Goal: Participate in discussion: Engage in conversation with other users on a specific topic

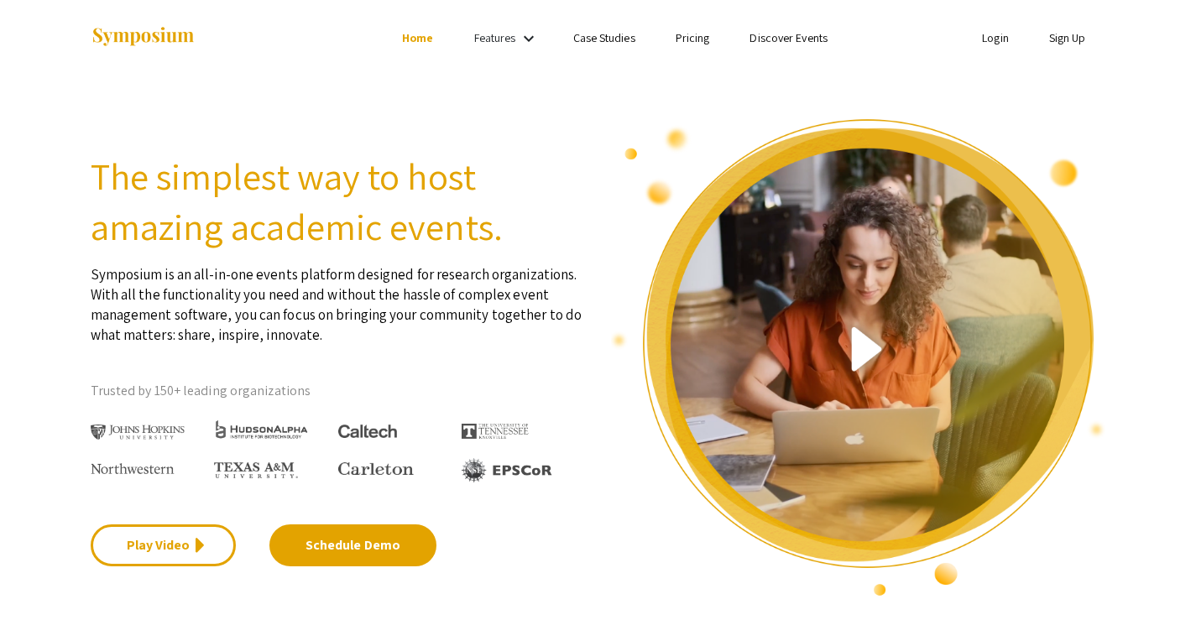
click at [995, 42] on link "Login" at bounding box center [995, 37] width 27 height 15
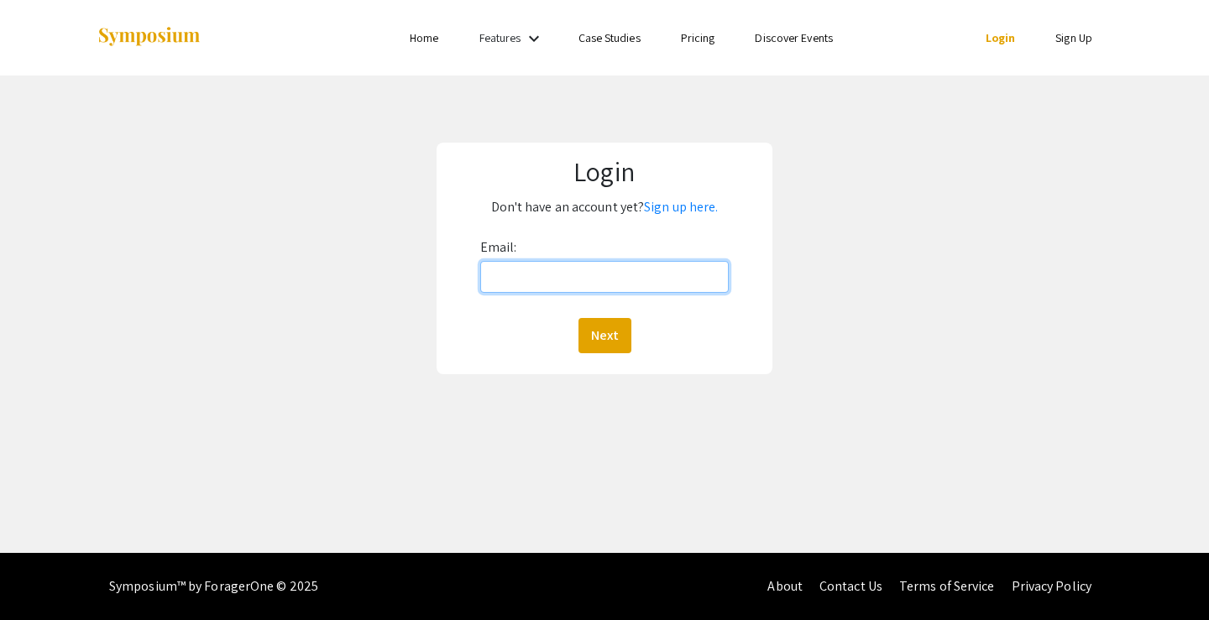
click at [507, 277] on input "Email:" at bounding box center [604, 277] width 249 height 32
type input "rs1251@nova.edu"
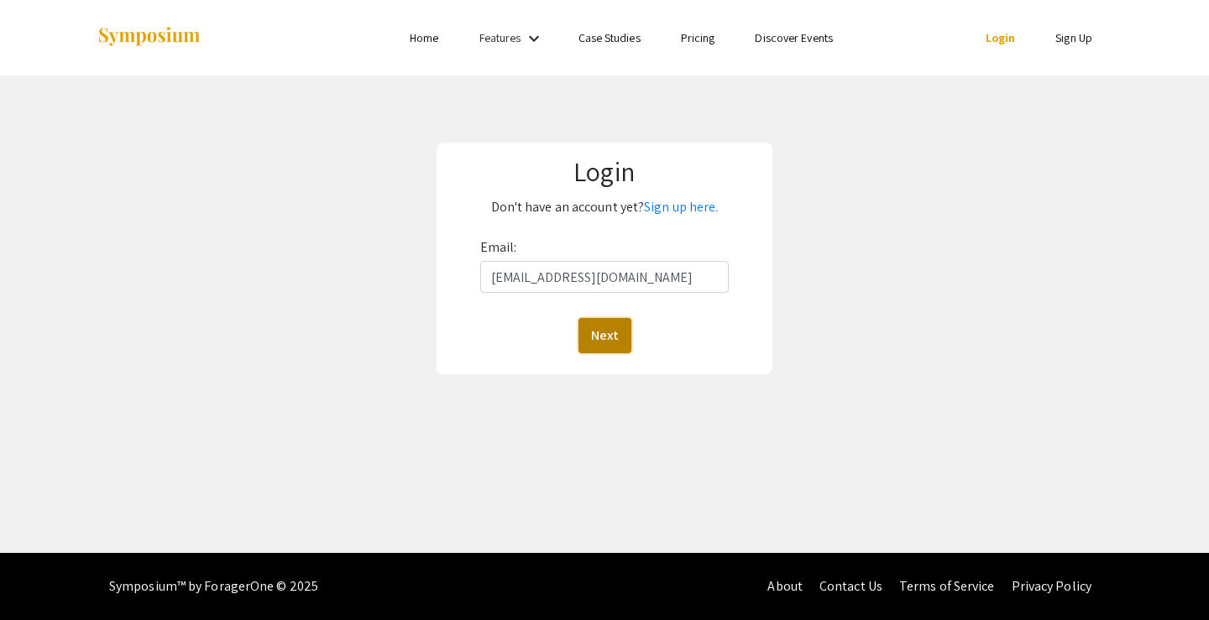
click at [621, 325] on button "Next" at bounding box center [604, 335] width 53 height 35
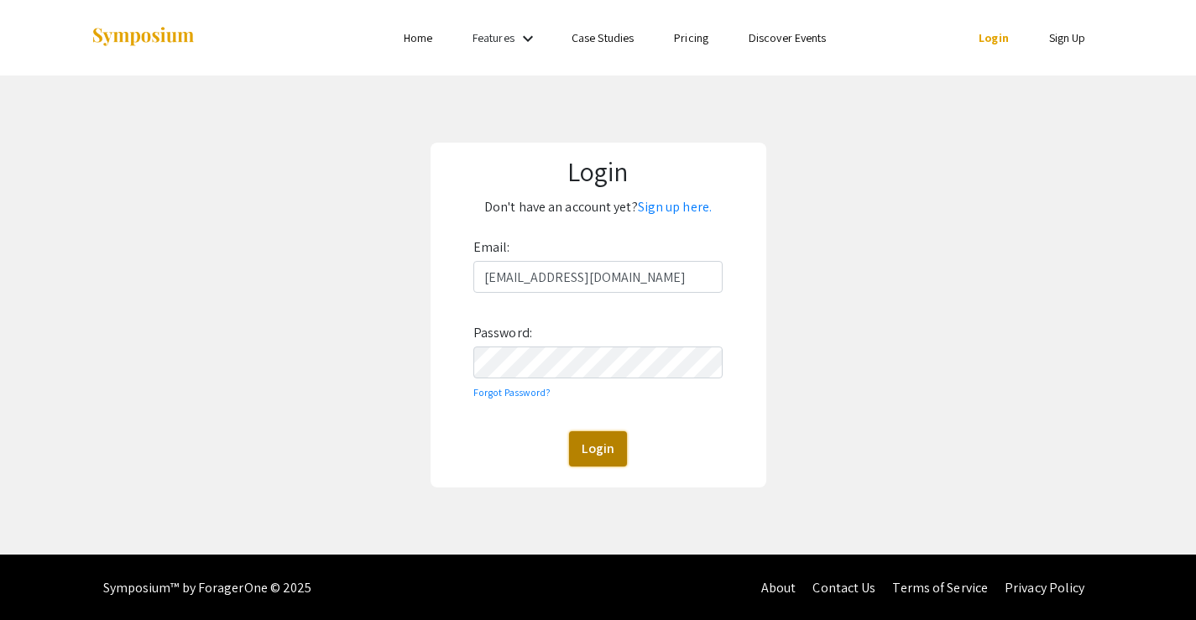
click at [587, 443] on button "Login" at bounding box center [598, 449] width 58 height 35
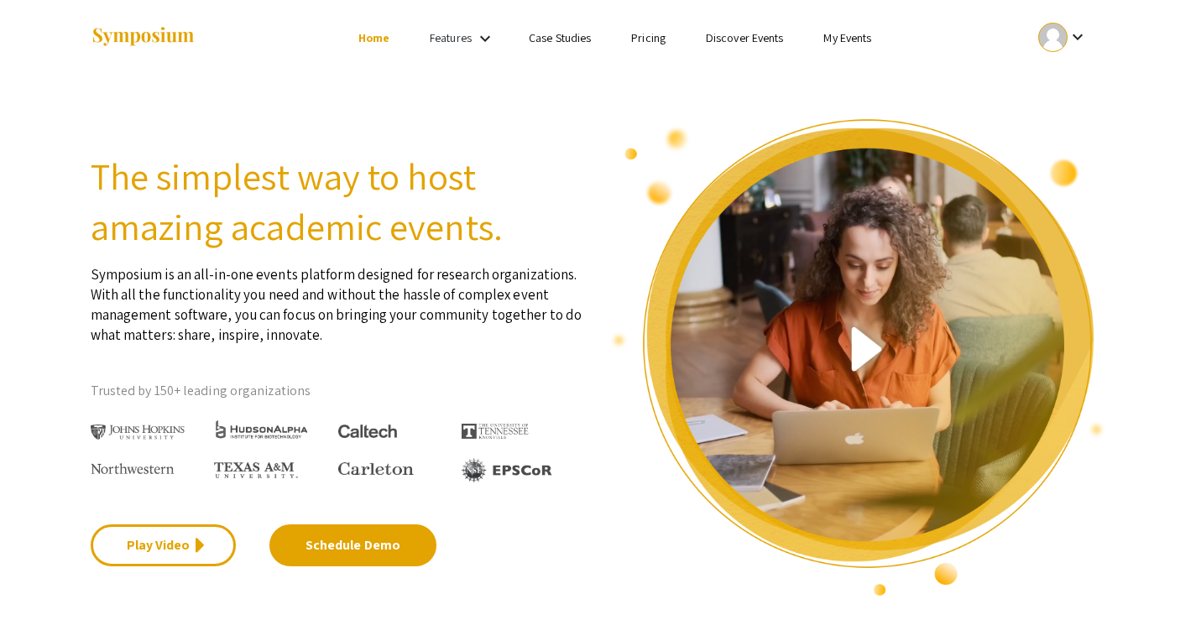
click at [832, 34] on link "My Events" at bounding box center [848, 37] width 48 height 15
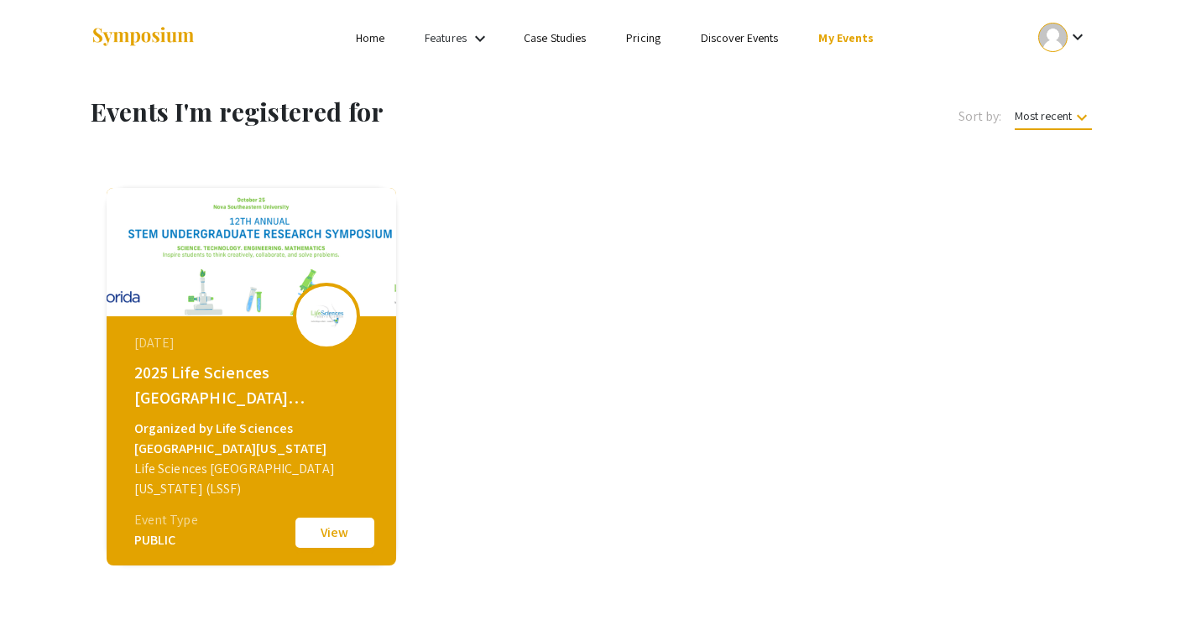
click at [328, 534] on button "View" at bounding box center [335, 532] width 84 height 35
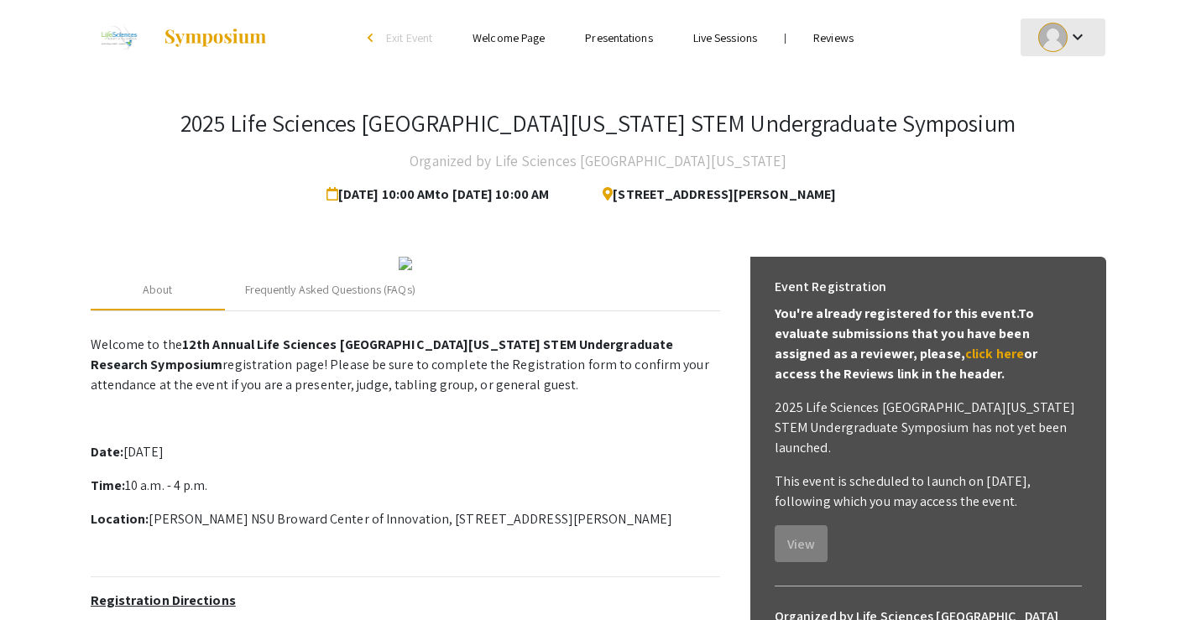
click at [1054, 32] on div at bounding box center [1053, 37] width 29 height 29
click at [821, 33] on div at bounding box center [598, 310] width 1196 height 620
click at [823, 37] on link "Reviews" at bounding box center [834, 37] width 40 height 15
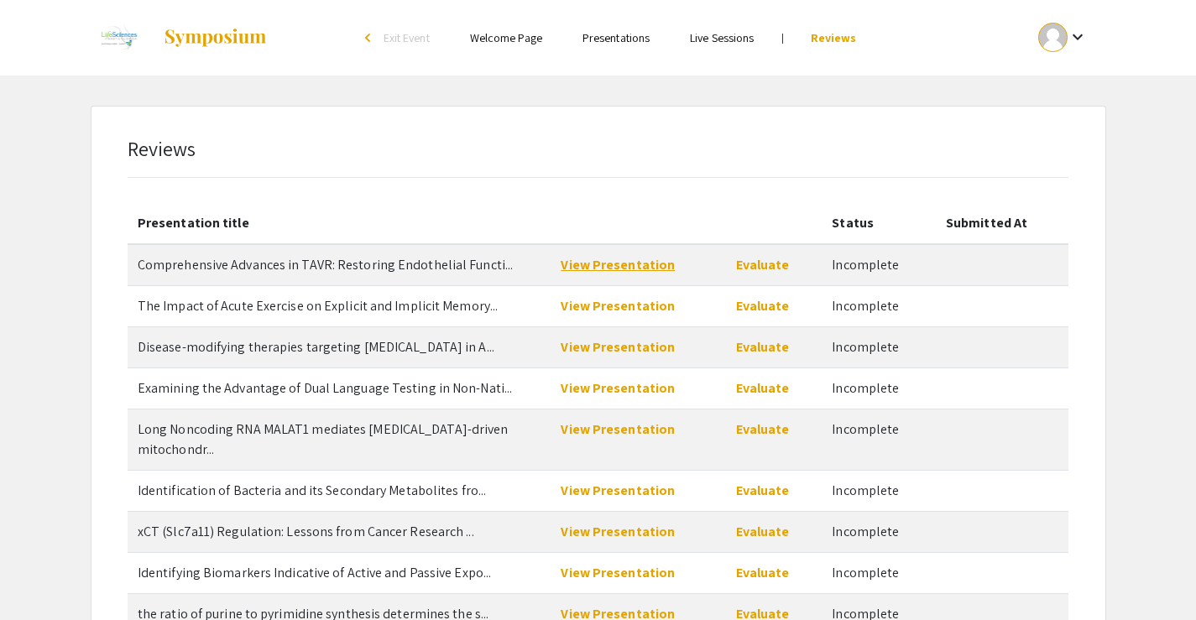
click at [573, 263] on link "View Presentation" at bounding box center [618, 265] width 114 height 18
click at [767, 267] on link "Evaluate" at bounding box center [763, 265] width 54 height 18
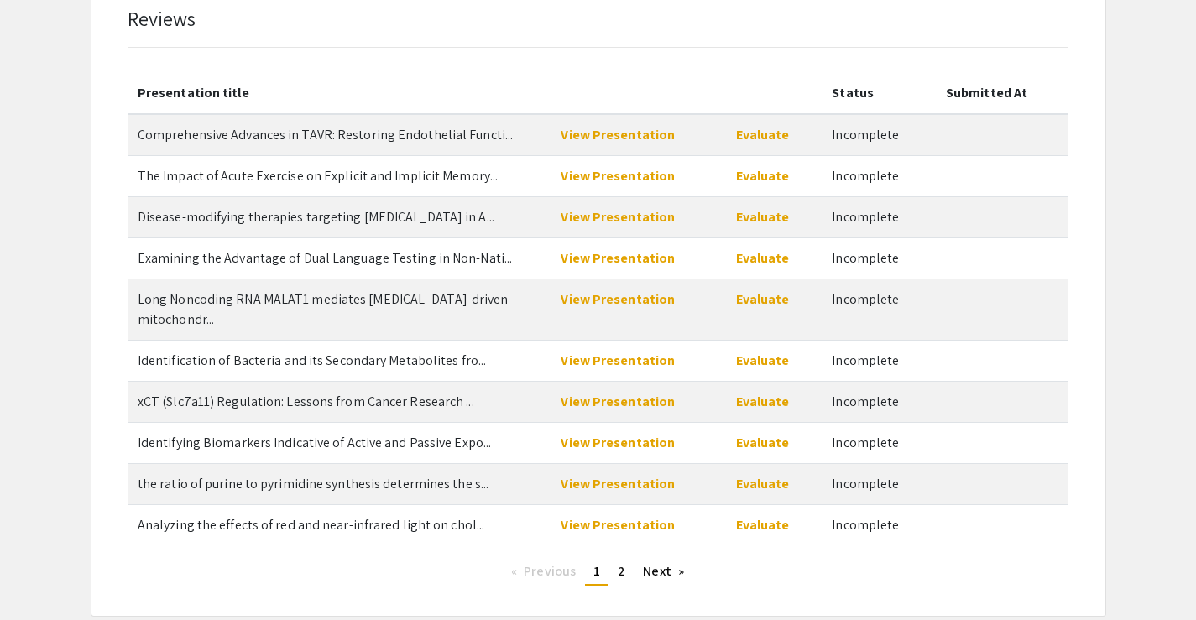
scroll to position [204, 0]
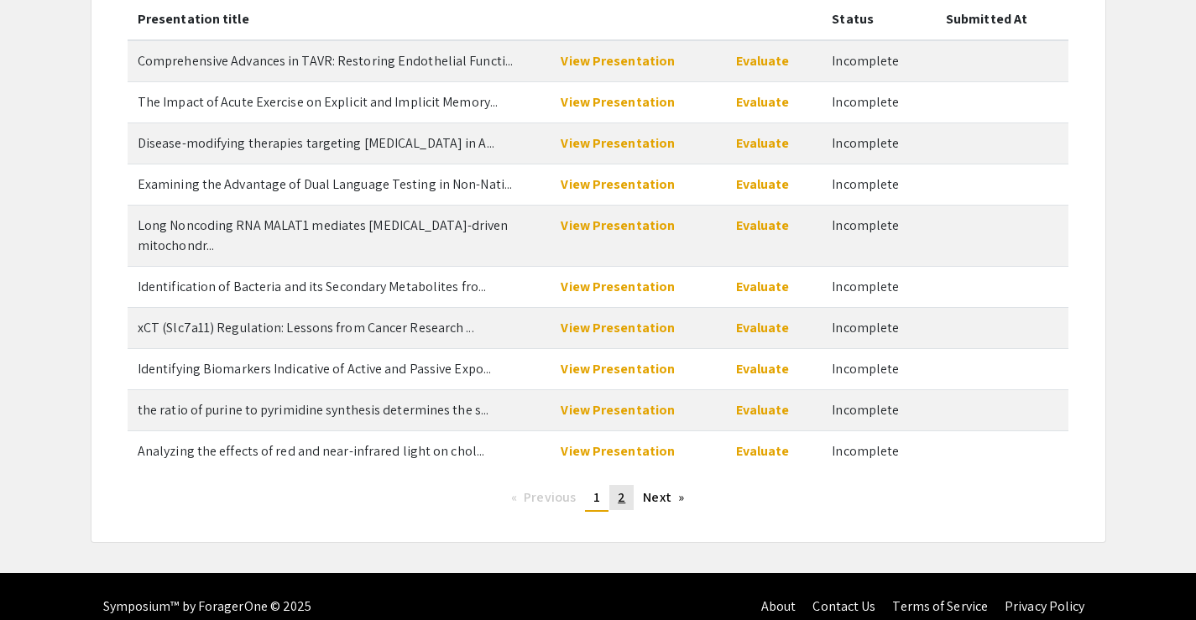
click at [618, 489] on span "2" at bounding box center [622, 498] width 8 height 18
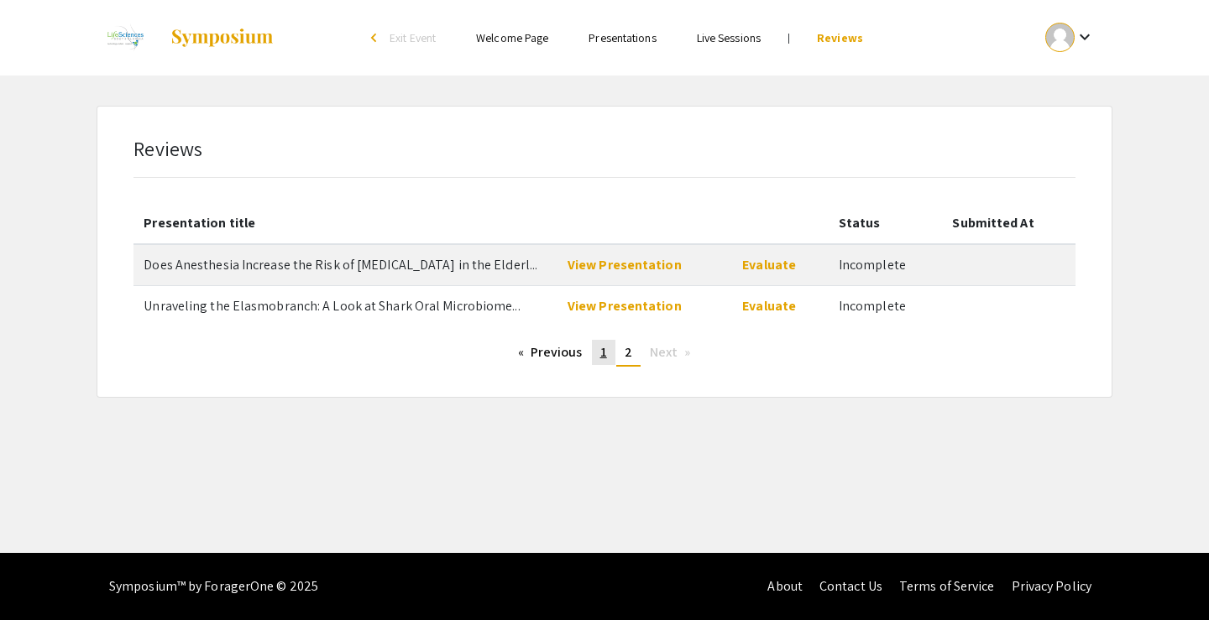
click at [605, 353] on span "1" at bounding box center [603, 352] width 7 height 18
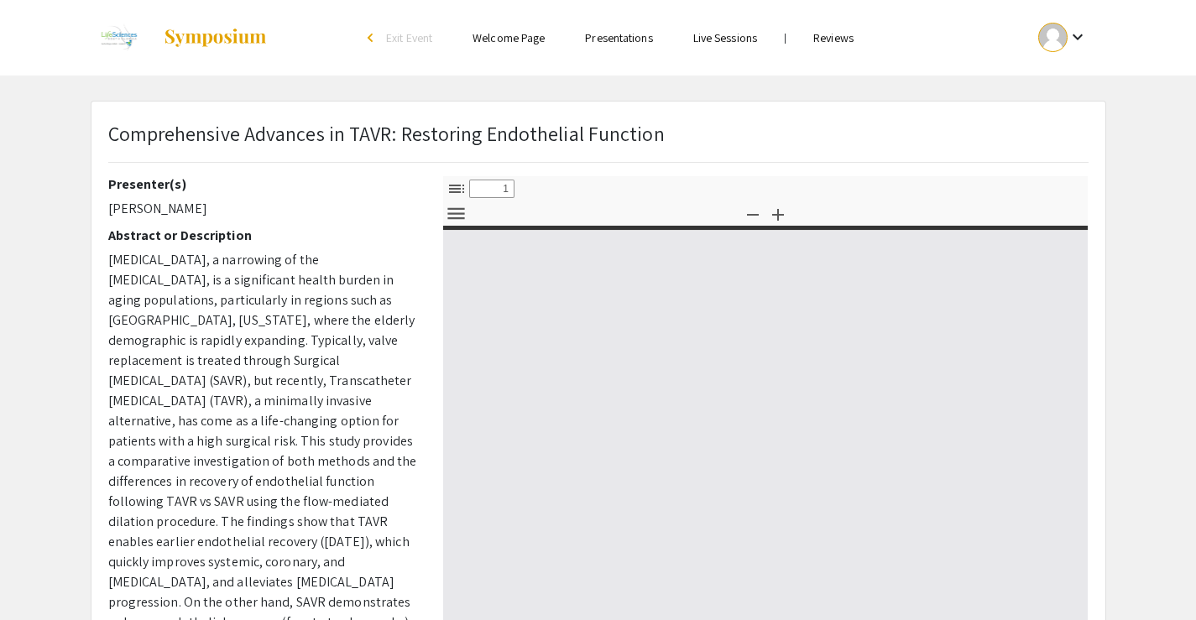
select select "custom"
type input "0"
select select "custom"
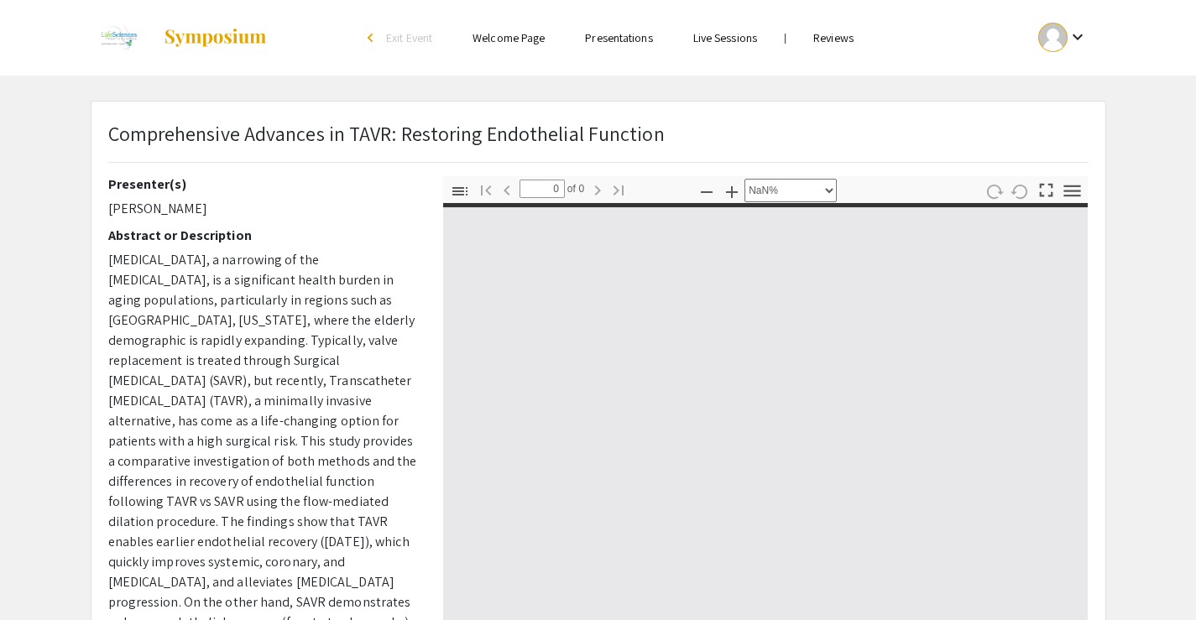
type input "1"
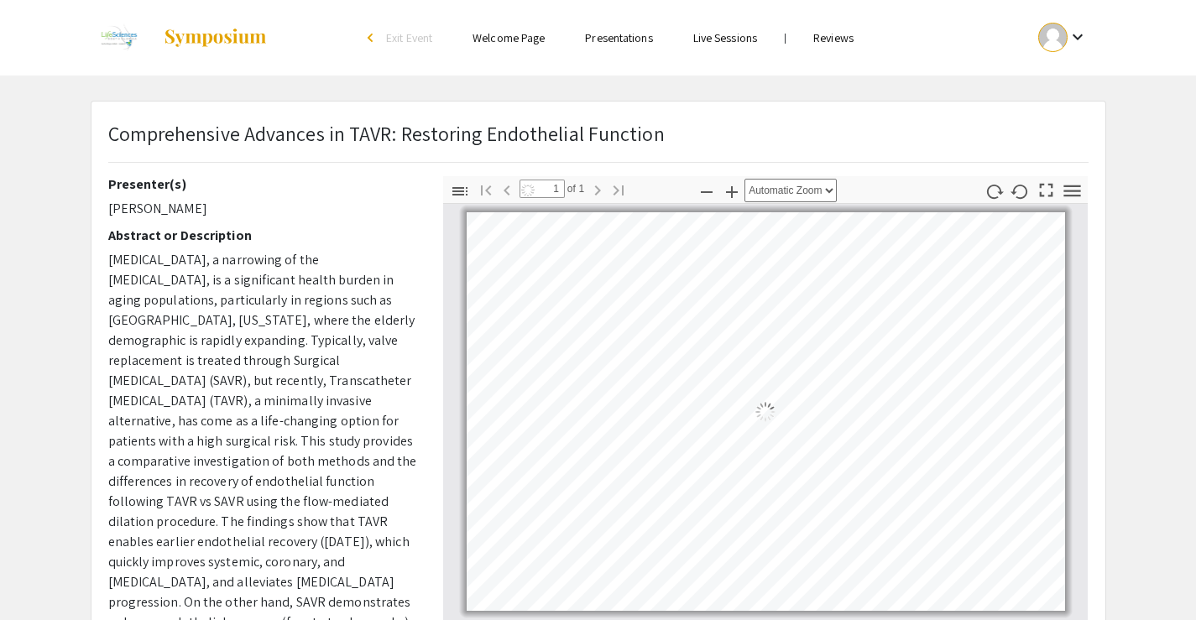
select select "auto"
